Goal: Check status: Check status

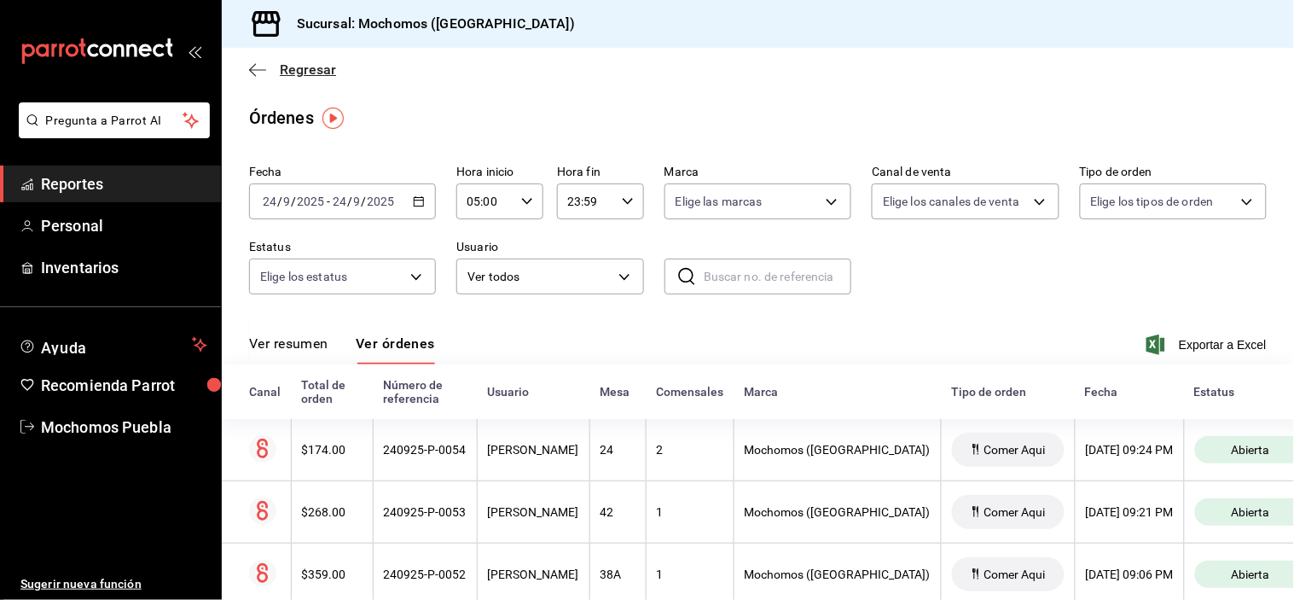
click at [258, 69] on icon "button" at bounding box center [257, 69] width 17 height 15
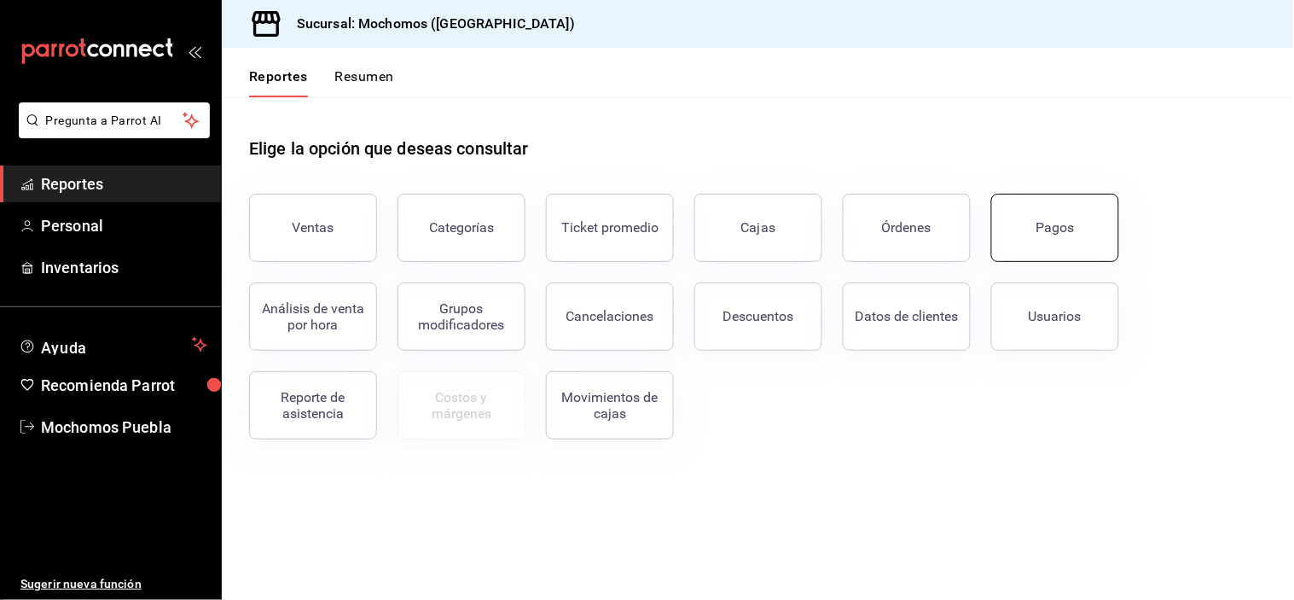
drag, startPoint x: 377, startPoint y: 87, endPoint x: 1036, endPoint y: 232, distance: 675.1
click at [1036, 232] on button "Pagos" at bounding box center [1055, 228] width 128 height 68
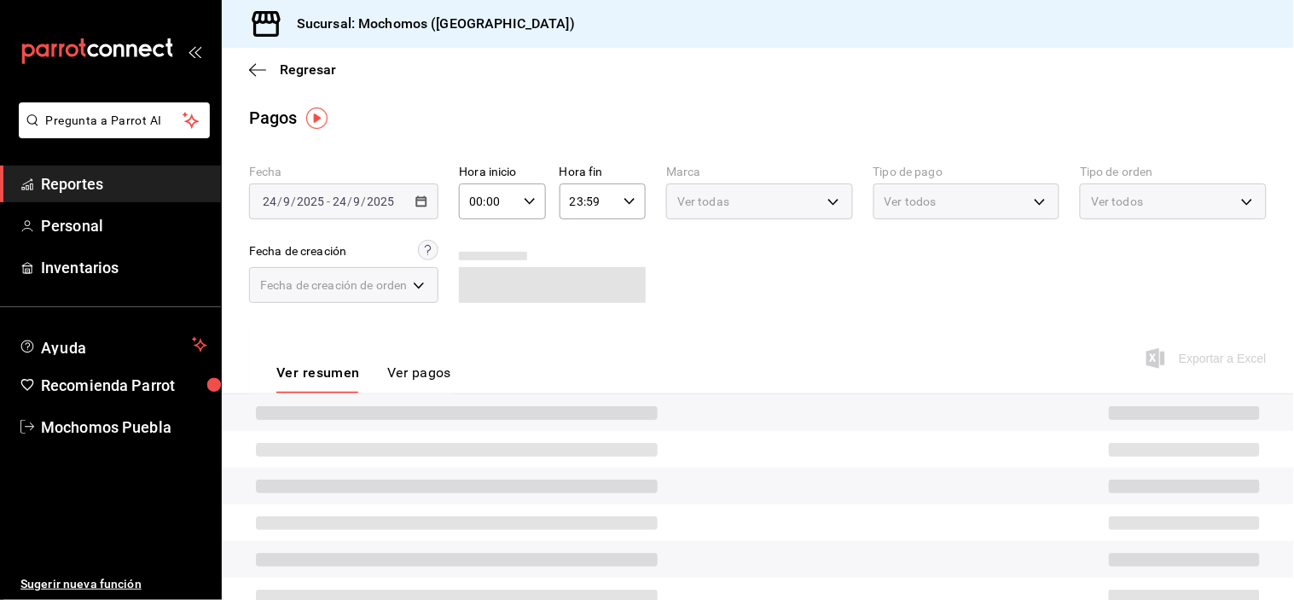
click at [536, 198] on div "00:00 Hora inicio" at bounding box center [502, 201] width 86 height 36
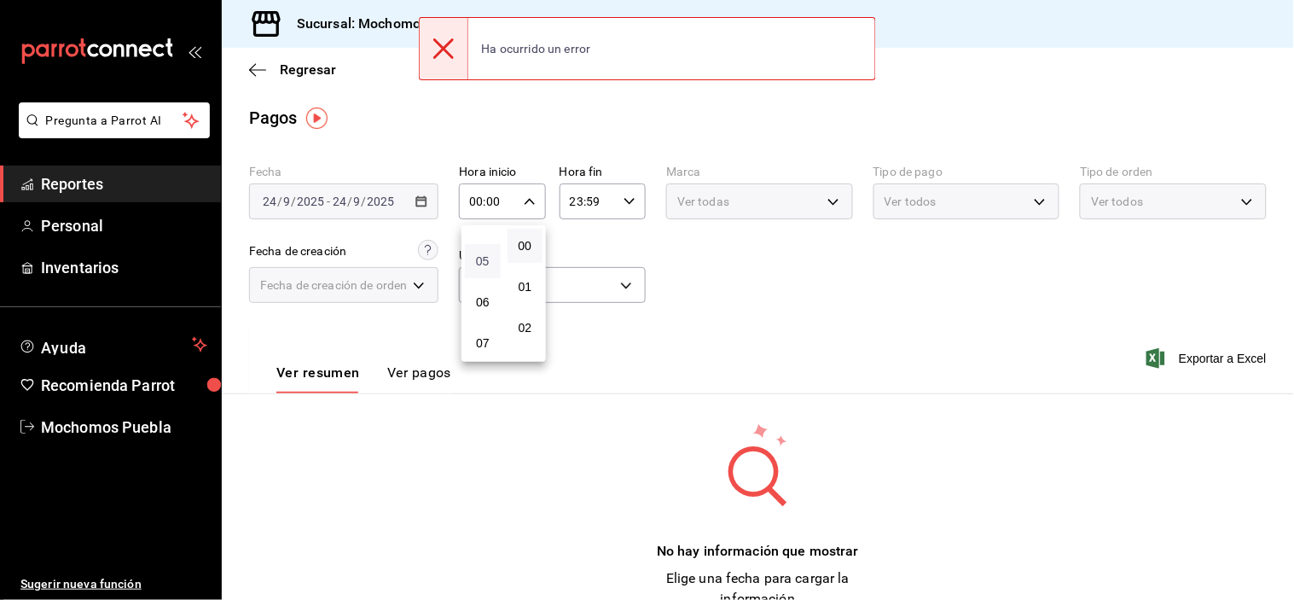
click at [484, 260] on span "05" at bounding box center [482, 261] width 15 height 14
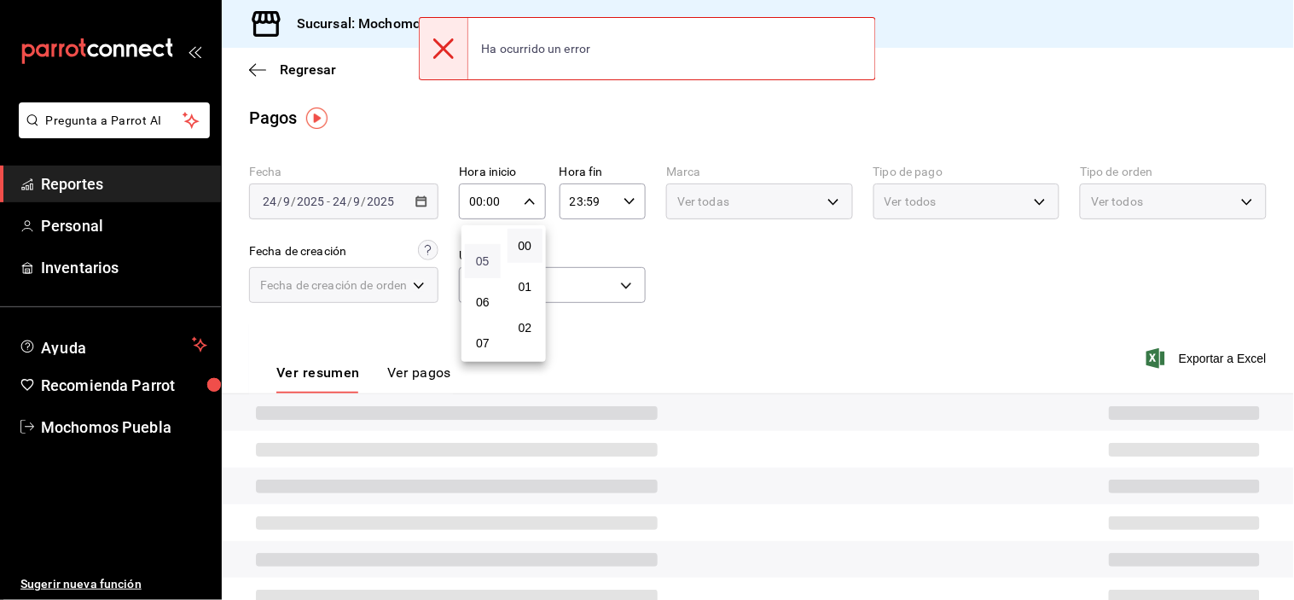
type input "05:00"
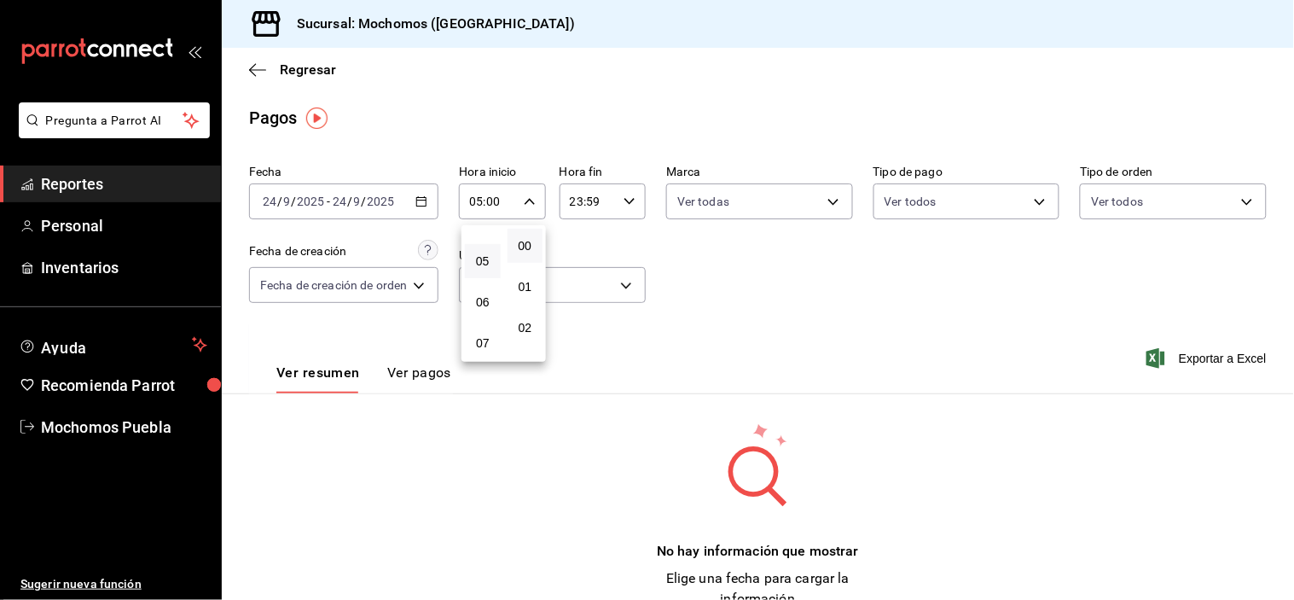
click at [803, 351] on div at bounding box center [647, 300] width 1294 height 600
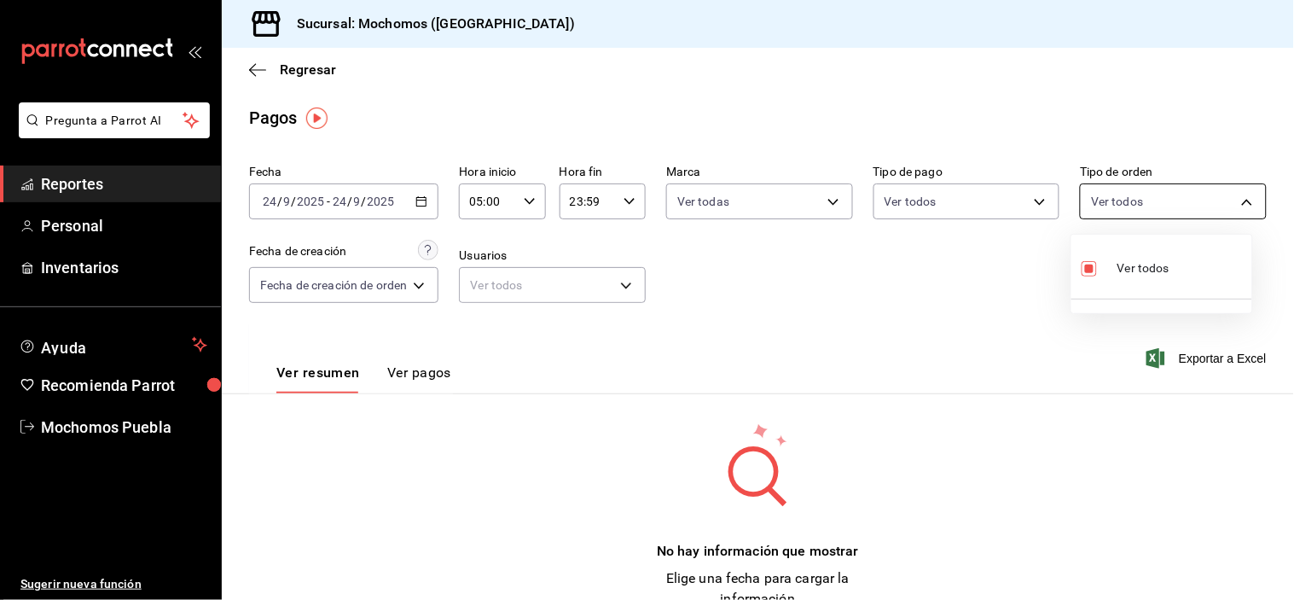
click at [1237, 206] on body "Pregunta a Parrot AI Reportes Personal Inventarios Ayuda Recomienda Parrot Moch…" at bounding box center [647, 300] width 1294 height 600
click at [1115, 275] on div "Ver todos" at bounding box center [1125, 266] width 88 height 37
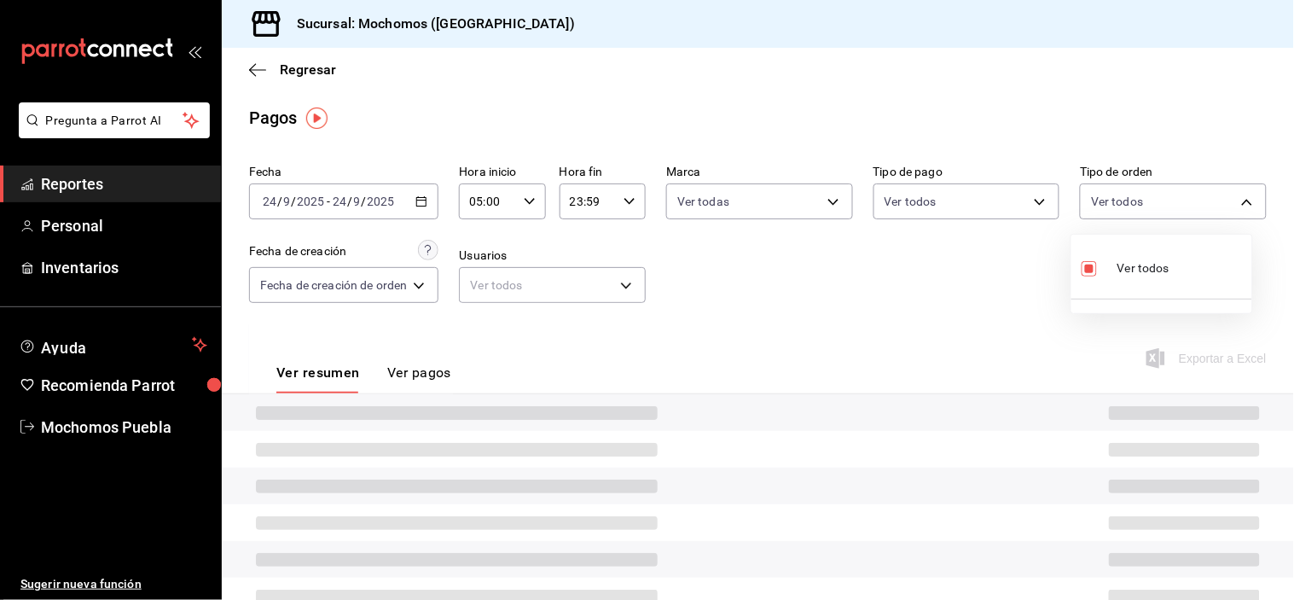
click at [902, 308] on div at bounding box center [647, 300] width 1294 height 600
click at [1089, 206] on body "Pregunta a Parrot AI Reportes Personal Inventarios Ayuda Recomienda Parrot Moch…" at bounding box center [647, 300] width 1294 height 600
click at [991, 275] on div at bounding box center [647, 300] width 1294 height 600
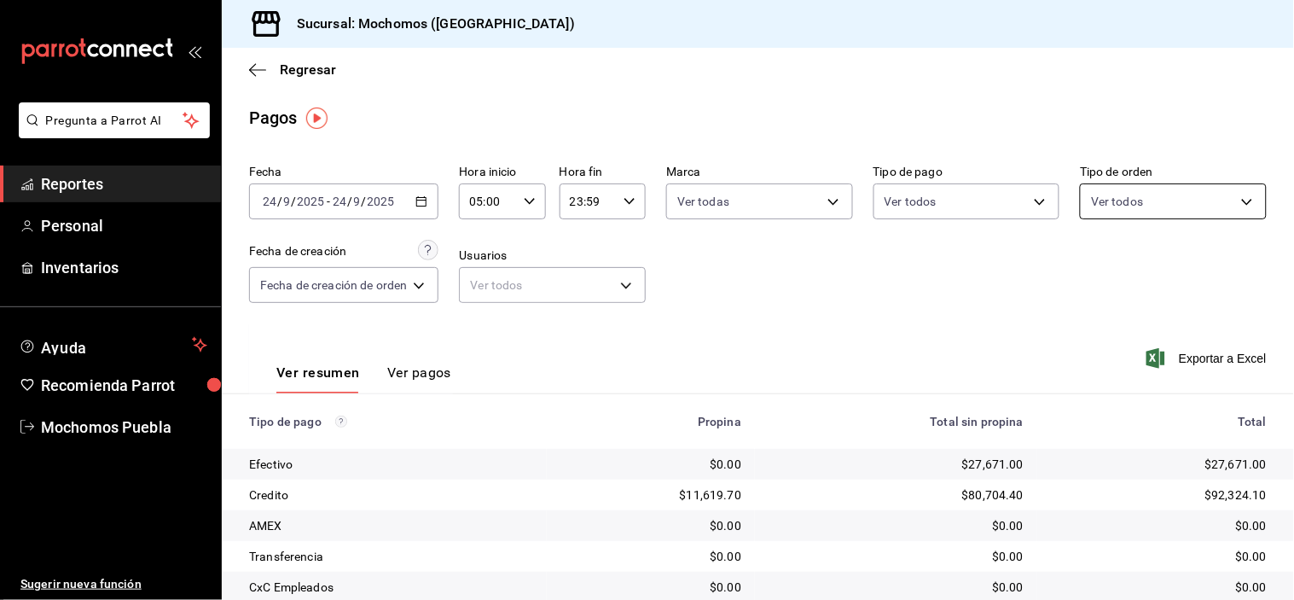
click at [1174, 207] on body "Pregunta a Parrot AI Reportes Personal Inventarios Ayuda Recomienda Parrot Moch…" at bounding box center [647, 300] width 1294 height 600
click at [1093, 269] on input "checkbox" at bounding box center [1088, 268] width 15 height 15
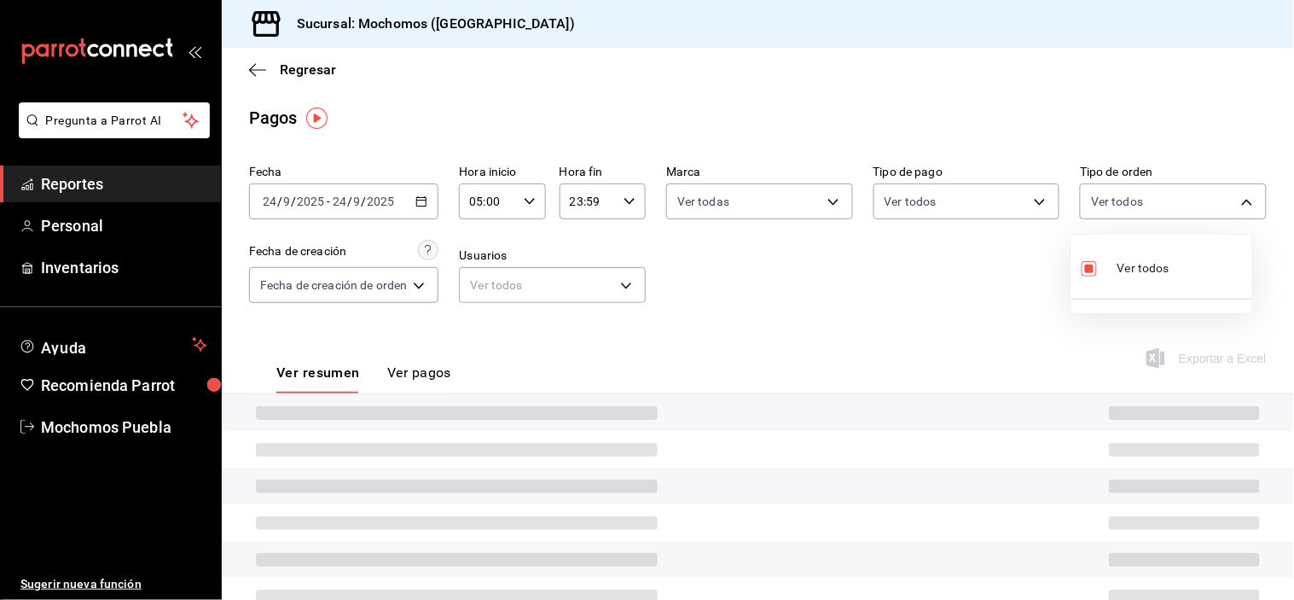
click at [1093, 269] on input "checkbox" at bounding box center [1088, 268] width 15 height 15
checkbox input "true"
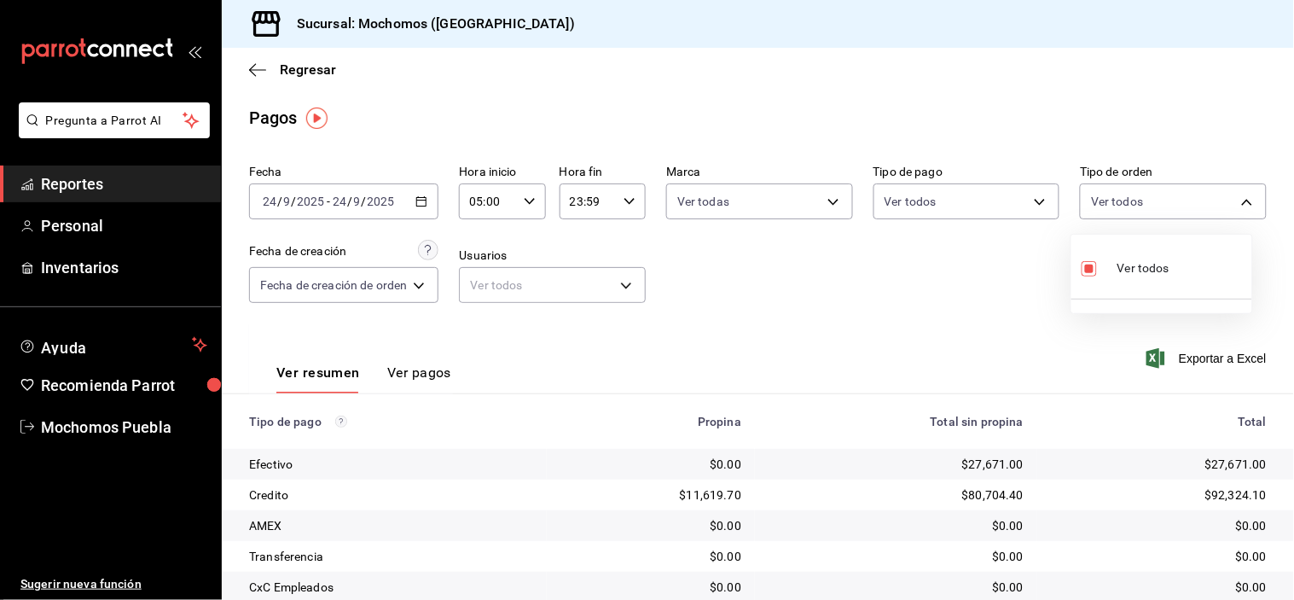
click at [258, 63] on div at bounding box center [647, 300] width 1294 height 600
click at [258, 69] on icon "button" at bounding box center [257, 69] width 17 height 15
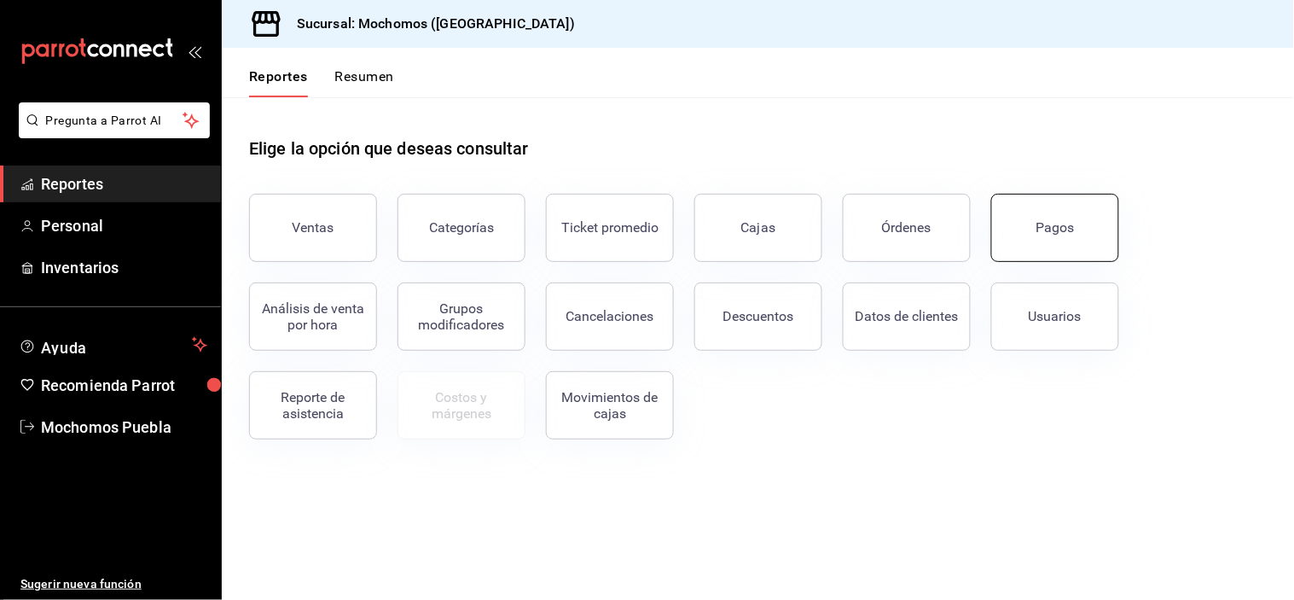
click at [1055, 222] on div "Pagos" at bounding box center [1055, 227] width 38 height 16
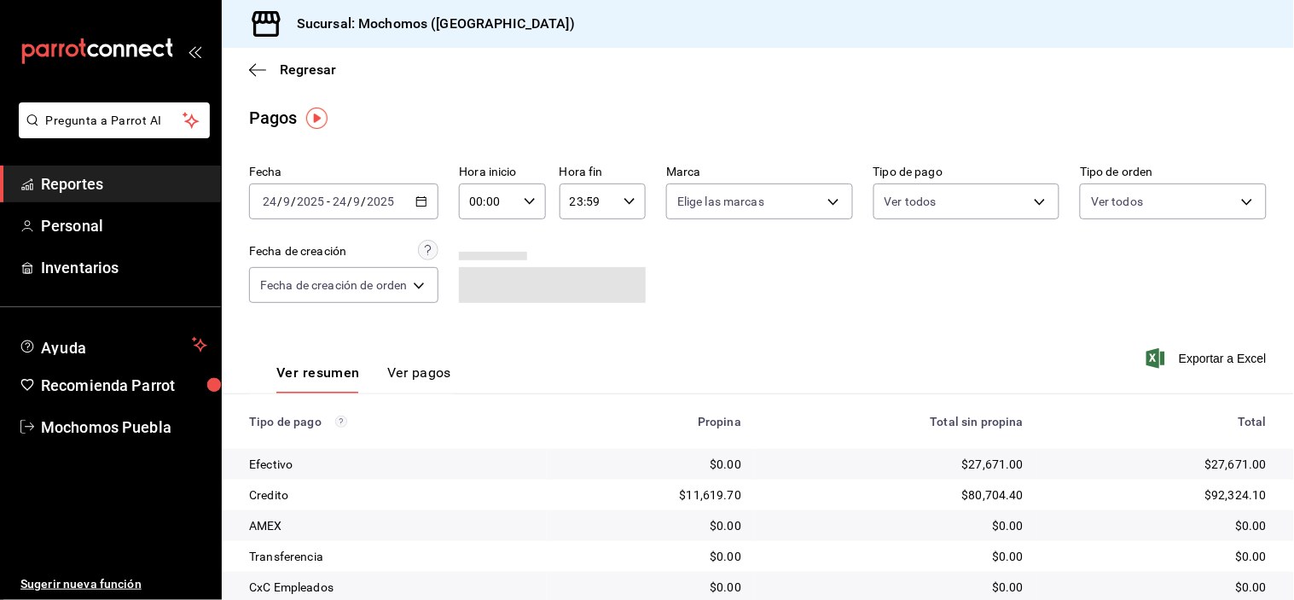
click at [531, 196] on icon "button" at bounding box center [530, 201] width 12 height 12
click at [486, 258] on span "05" at bounding box center [482, 261] width 15 height 14
type input "05:00"
click at [1086, 211] on div at bounding box center [647, 300] width 1294 height 600
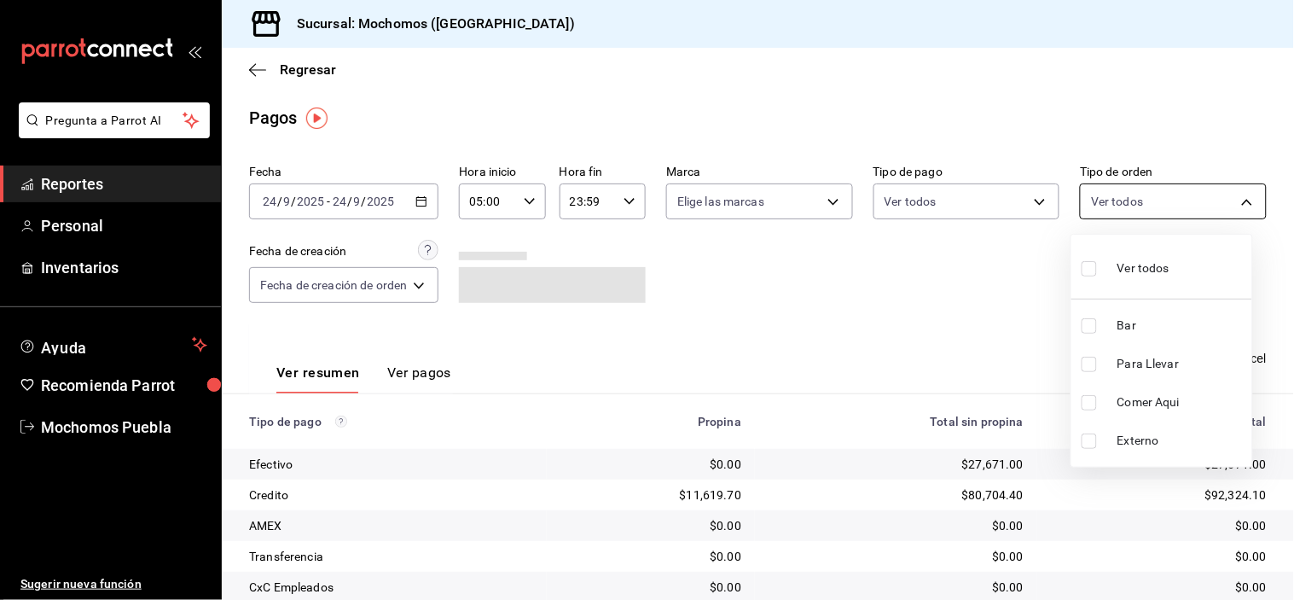
click at [1232, 199] on body "Pregunta a Parrot AI Reportes Personal Inventarios Ayuda Recomienda Parrot Moch…" at bounding box center [647, 300] width 1294 height 600
click at [1087, 327] on input "checkbox" at bounding box center [1088, 325] width 15 height 15
checkbox input "true"
type input "c7bc0ce2-274d-49fd-89f5-4bcf8044acf9"
click at [938, 320] on div at bounding box center [647, 300] width 1294 height 600
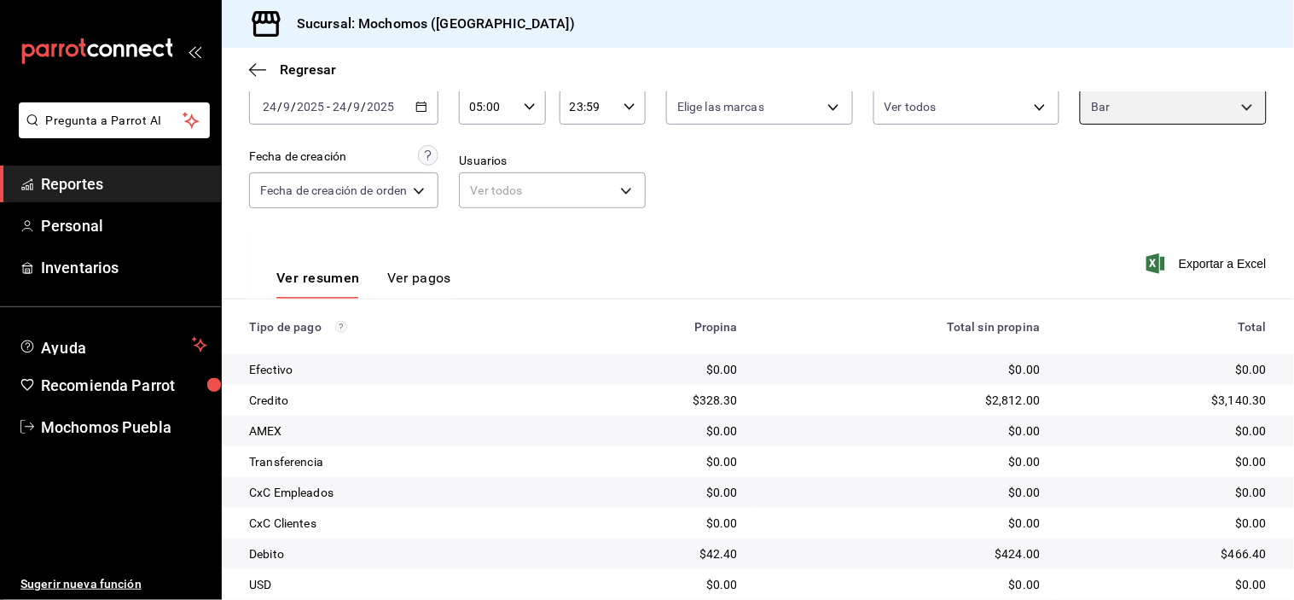
scroll to position [183, 0]
